Goal: Task Accomplishment & Management: Manage account settings

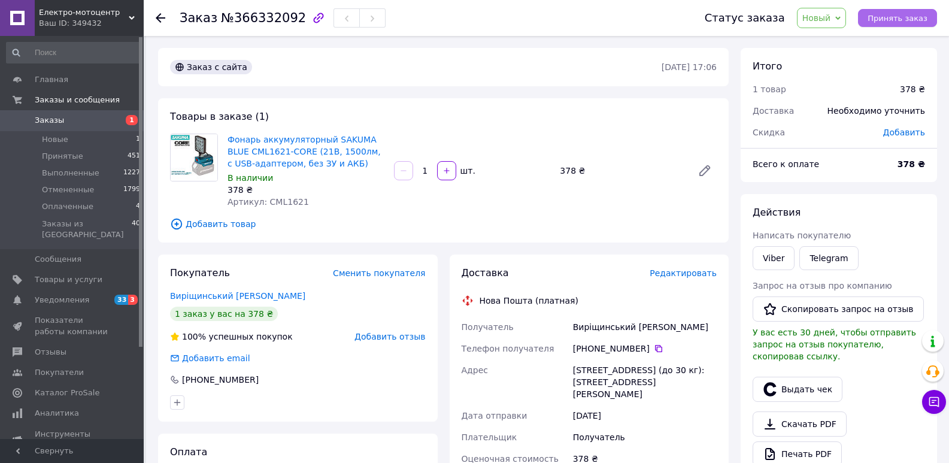
click at [898, 18] on span "Принять заказ" at bounding box center [897, 18] width 60 height 9
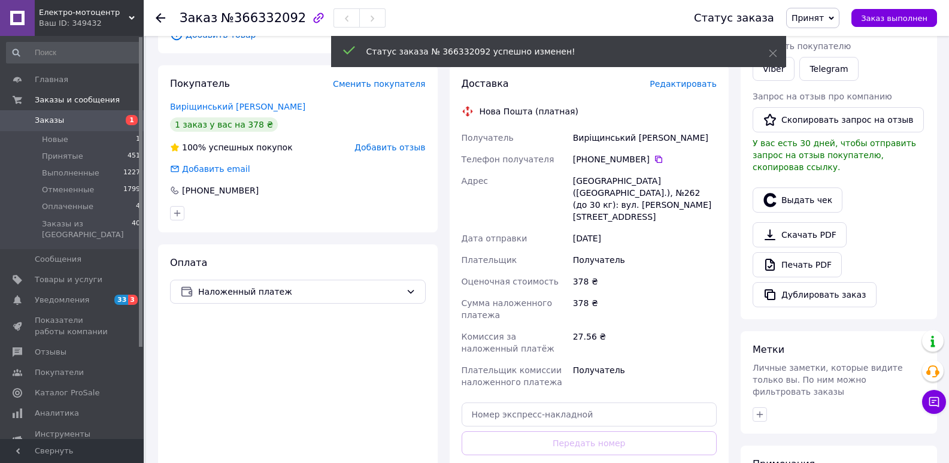
scroll to position [299, 0]
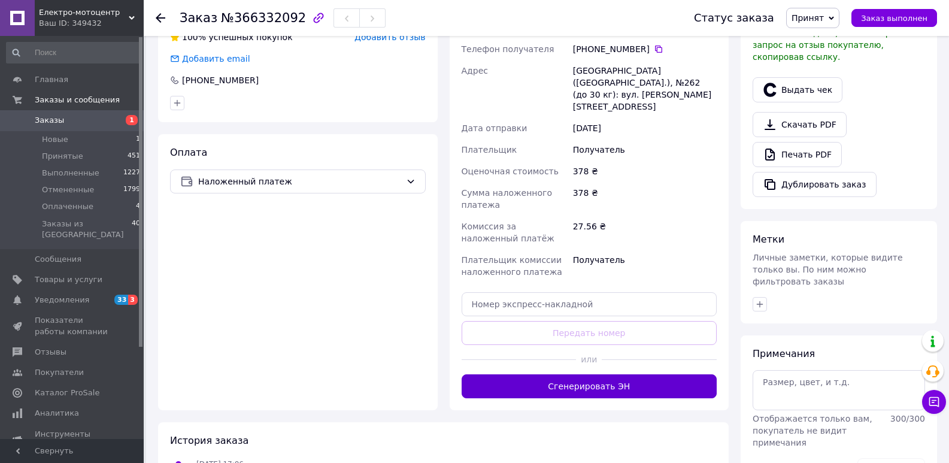
click at [557, 374] on button "Сгенерировать ЭН" at bounding box center [589, 386] width 256 height 24
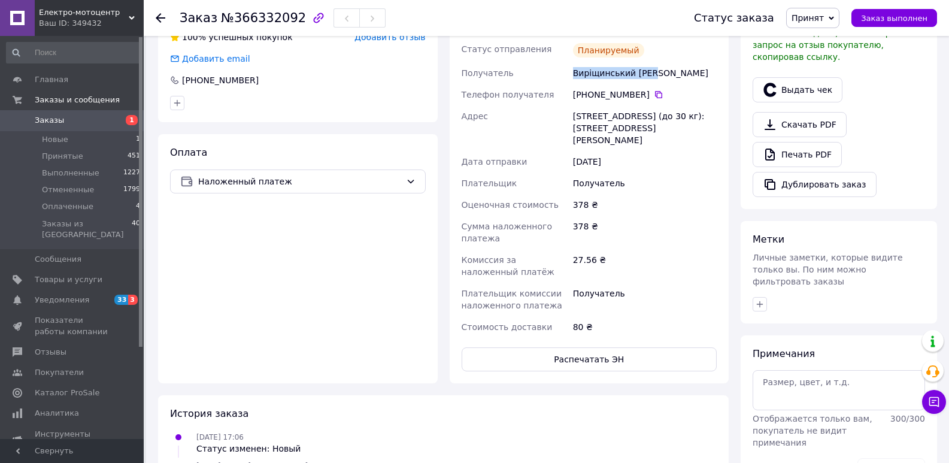
drag, startPoint x: 640, startPoint y: 77, endPoint x: 572, endPoint y: 81, distance: 68.4
click at [572, 81] on div "Виріщинський [PERSON_NAME]" at bounding box center [644, 73] width 148 height 22
copy div "Виріщинський [PERSON_NAME]"
drag, startPoint x: 572, startPoint y: 116, endPoint x: 685, endPoint y: 112, distance: 113.2
click at [685, 112] on div "[STREET_ADDRESS] (до 30 кг): [STREET_ADDRESS][PERSON_NAME]" at bounding box center [644, 127] width 148 height 45
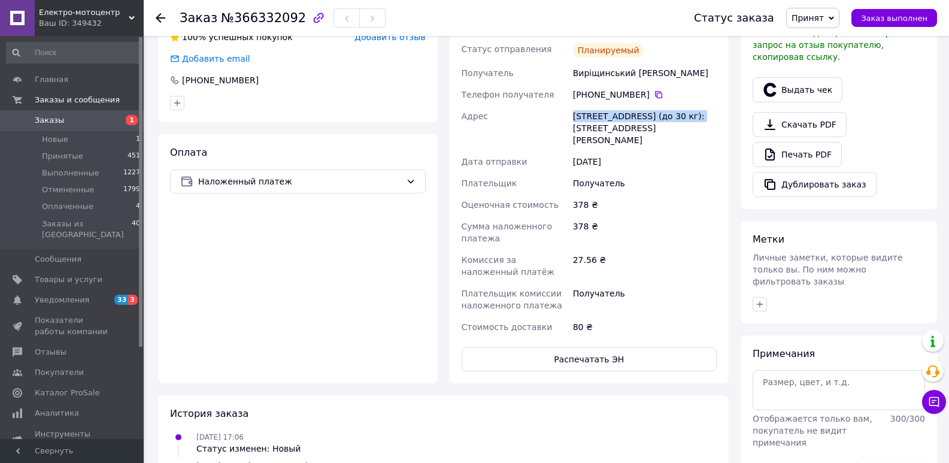
copy div "г. [GEOGRAPHIC_DATA] ([GEOGRAPHIC_DATA].), №262"
click at [655, 92] on icon at bounding box center [658, 94] width 7 height 7
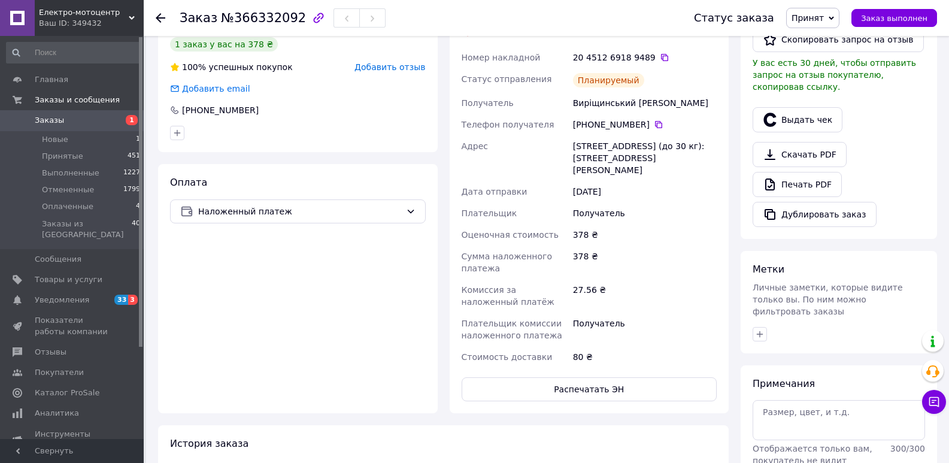
scroll to position [239, 0]
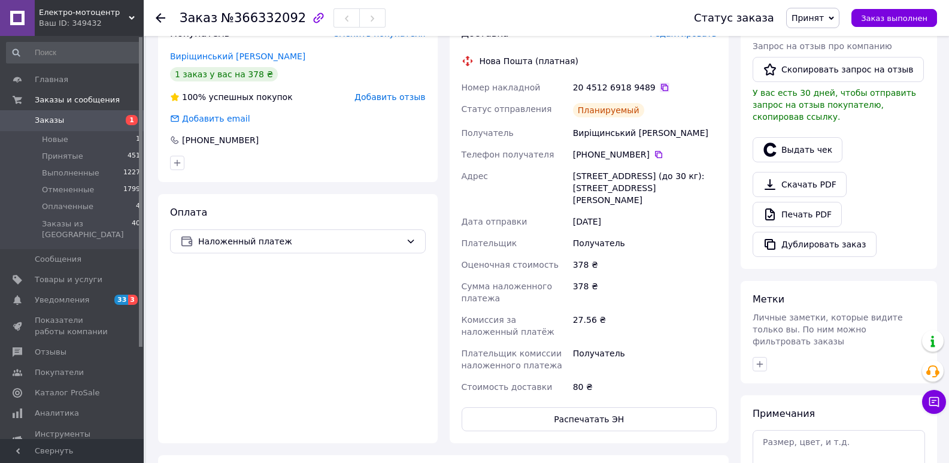
click at [660, 85] on icon at bounding box center [665, 88] width 10 height 10
click at [660, 89] on icon at bounding box center [665, 88] width 10 height 10
click at [158, 25] on div at bounding box center [168, 18] width 24 height 36
click at [159, 17] on use at bounding box center [161, 18] width 10 height 10
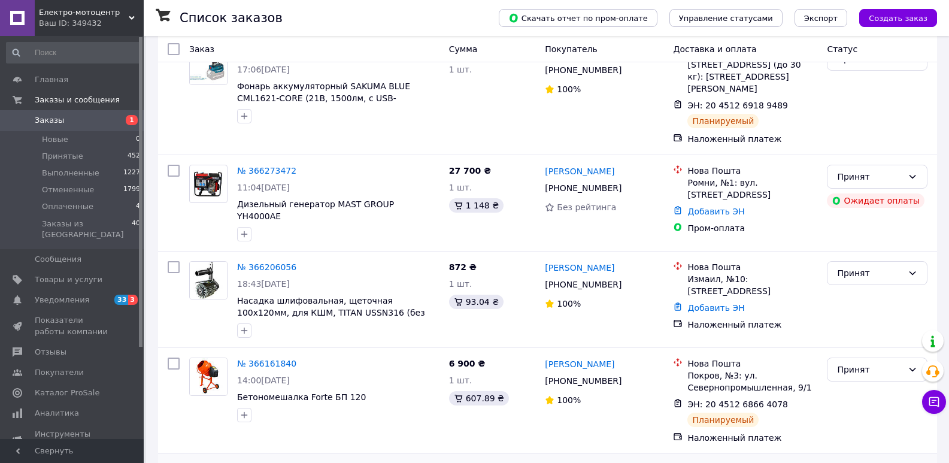
scroll to position [120, 0]
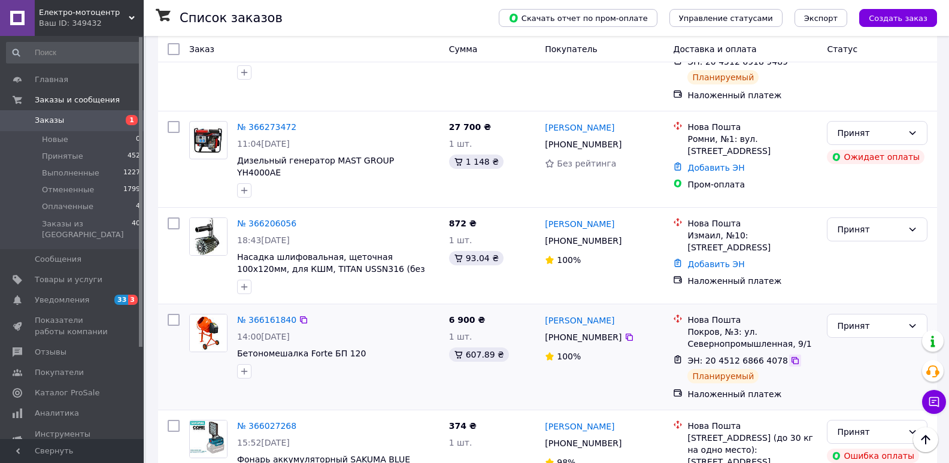
click at [791, 357] on icon at bounding box center [794, 360] width 7 height 7
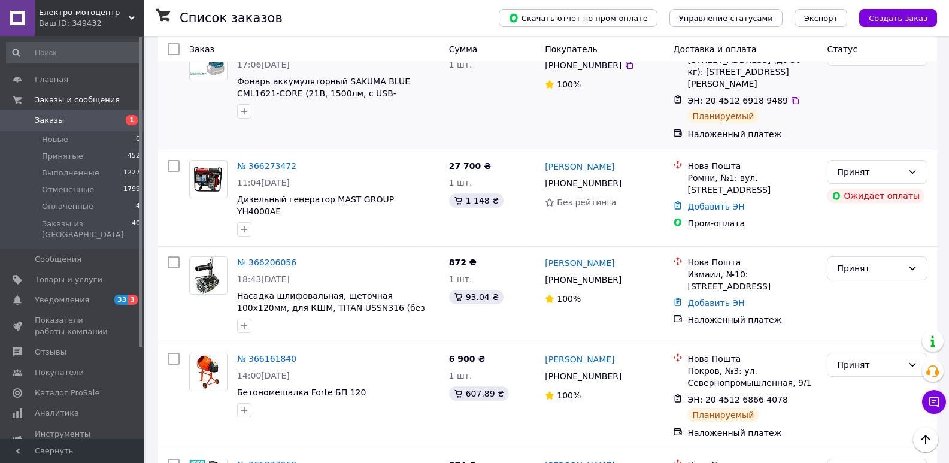
scroll to position [0, 0]
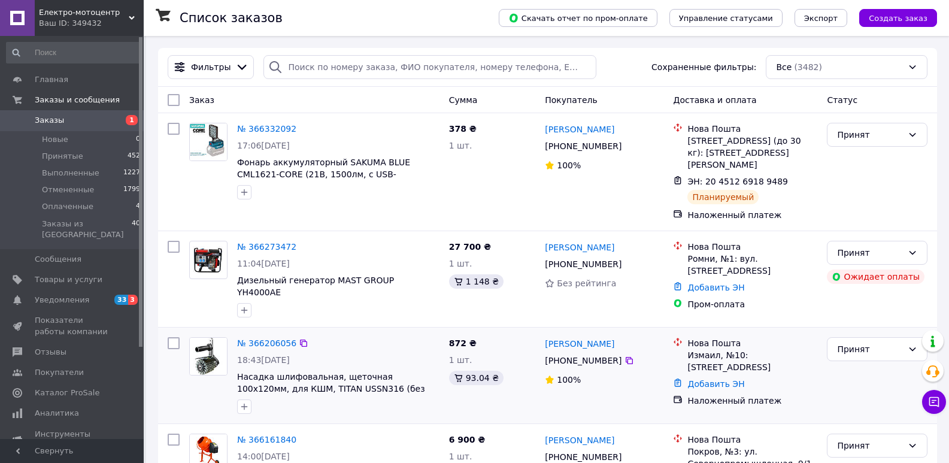
click at [159, 382] on div "№ 366206056 18:43[DATE] Насадка шлифовальная, щеточная 100х120мм, для КШМ, TITA…" at bounding box center [547, 375] width 779 height 96
